Goal: Register for event/course

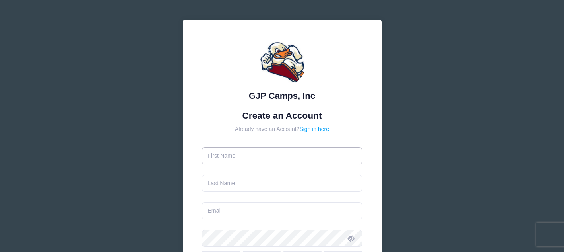
click at [253, 155] on input "text" at bounding box center [282, 155] width 160 height 17
type input "TJ"
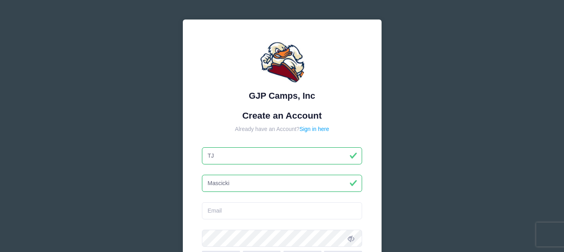
type input "Mascicki"
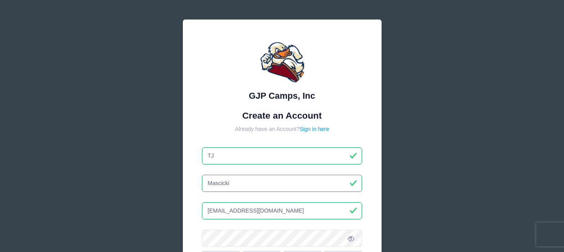
type input "[EMAIL_ADDRESS][DOMAIN_NAME]"
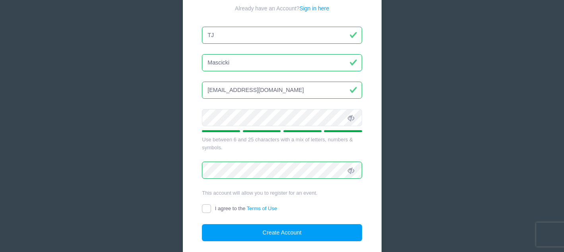
scroll to position [124, 0]
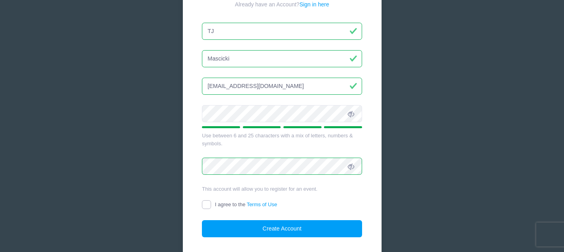
click at [202, 204] on input "I agree to the Terms of Use" at bounding box center [206, 204] width 9 height 9
checkbox input "true"
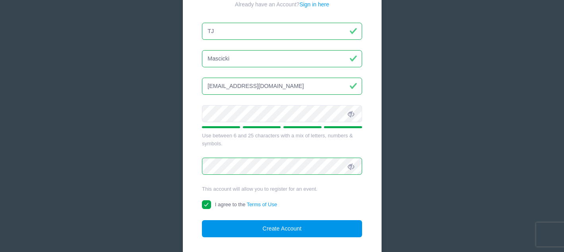
click at [268, 226] on button "Create Account" at bounding box center [282, 228] width 160 height 17
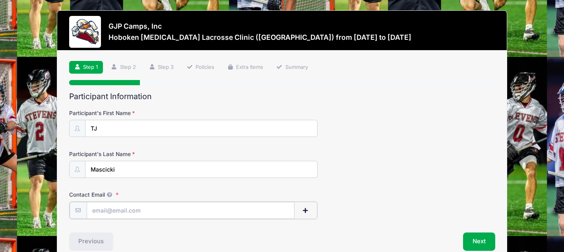
click at [227, 208] on input "Contact Email" at bounding box center [191, 210] width 208 height 17
type input "[EMAIL_ADDRESS][DOMAIN_NAME]"
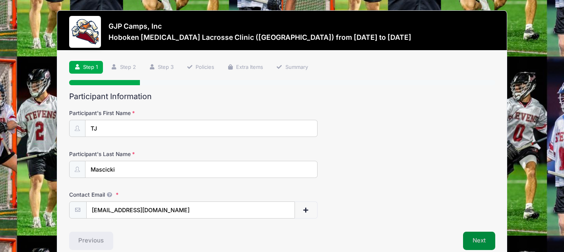
click at [474, 236] on button "Next" at bounding box center [479, 240] width 32 height 18
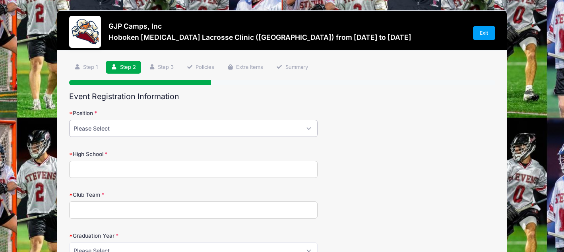
click at [216, 126] on select "Please Select Attack Midfield Defensive Midfield Long Stick Midfield Defense Go…" at bounding box center [193, 128] width 248 height 17
select select "Midfield"
click at [69, 120] on select "Please Select Attack Midfield Defensive Midfield Long Stick Midfield Defense Go…" at bounding box center [193, 128] width 248 height 17
click at [191, 168] on input "High School" at bounding box center [193, 169] width 248 height 17
type input "South Brunswick High School"
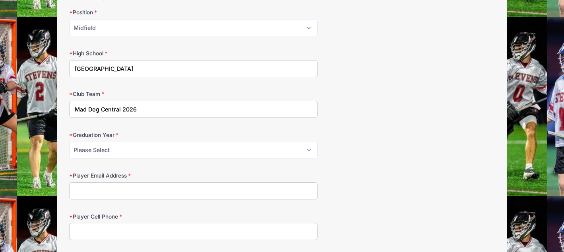
scroll to position [107, 0]
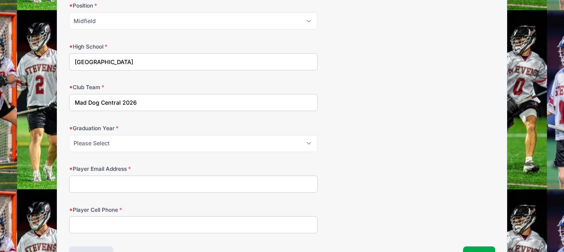
type input "Mad Dog Central 2026"
click at [209, 146] on select "Please Select 2027 2028 2029" at bounding box center [193, 143] width 248 height 17
select select "2027"
click at [69, 135] on select "Please Select 2027 2028 2029" at bounding box center [193, 143] width 248 height 17
click at [184, 186] on input "Player Email Address" at bounding box center [193, 183] width 248 height 17
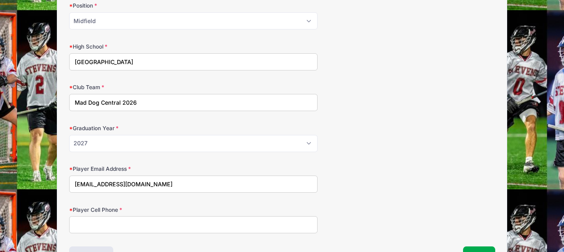
type input "[EMAIL_ADDRESS][DOMAIN_NAME]"
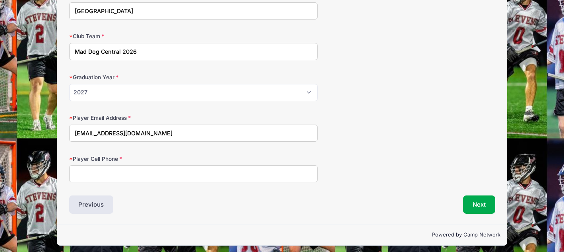
scroll to position [162, 0]
